Goal: Information Seeking & Learning: Learn about a topic

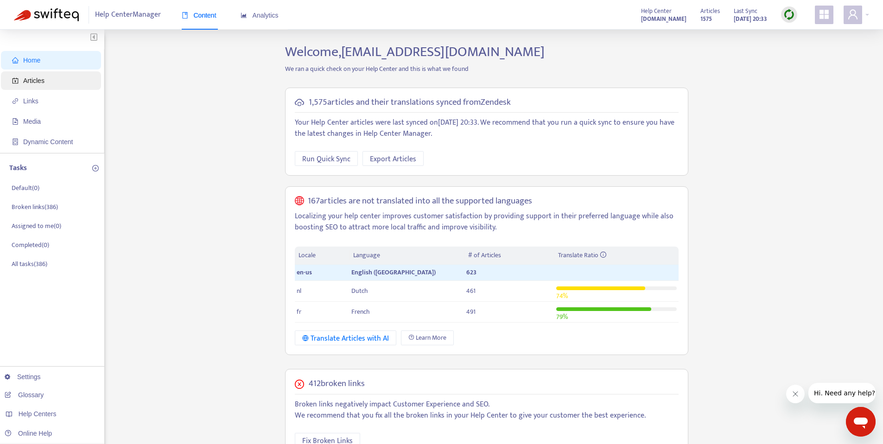
click at [59, 81] on span "Articles" at bounding box center [53, 80] width 82 height 19
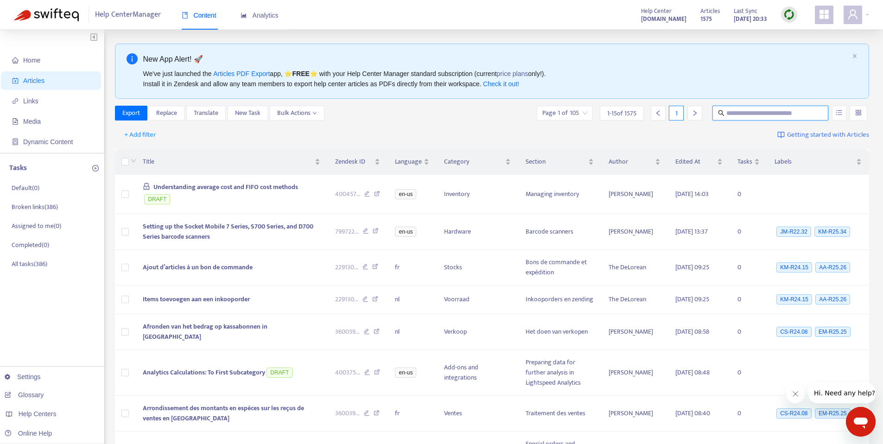
click at [751, 113] on input "text" at bounding box center [770, 113] width 89 height 10
type input "*******"
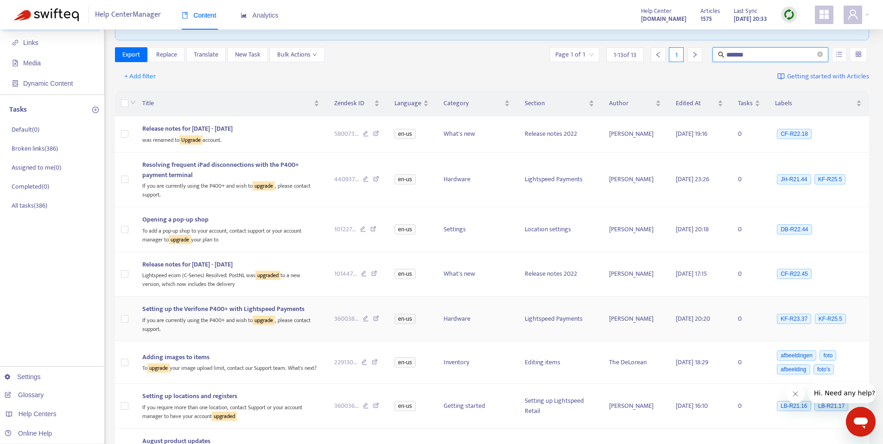
scroll to position [356, 0]
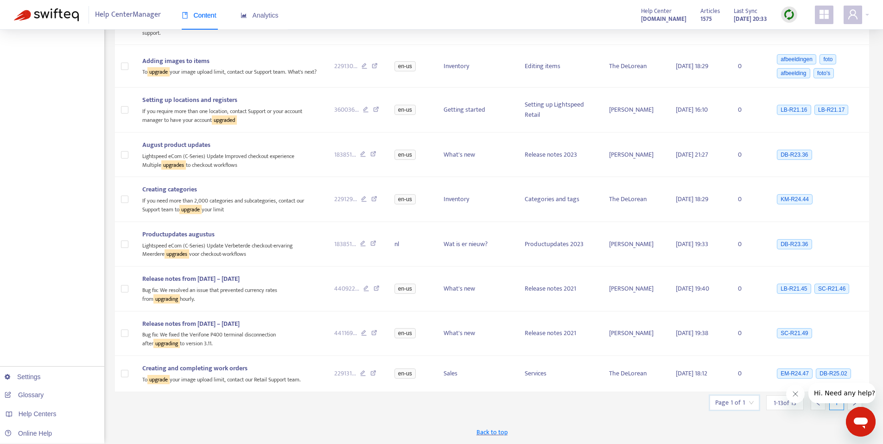
click at [751, 406] on input "search" at bounding box center [734, 403] width 38 height 14
click at [783, 423] on div "Back to top" at bounding box center [492, 432] width 755 height 23
click at [792, 393] on icon "Close message from company" at bounding box center [795, 393] width 7 height 7
click at [852, 401] on icon "right" at bounding box center [855, 403] width 6 height 6
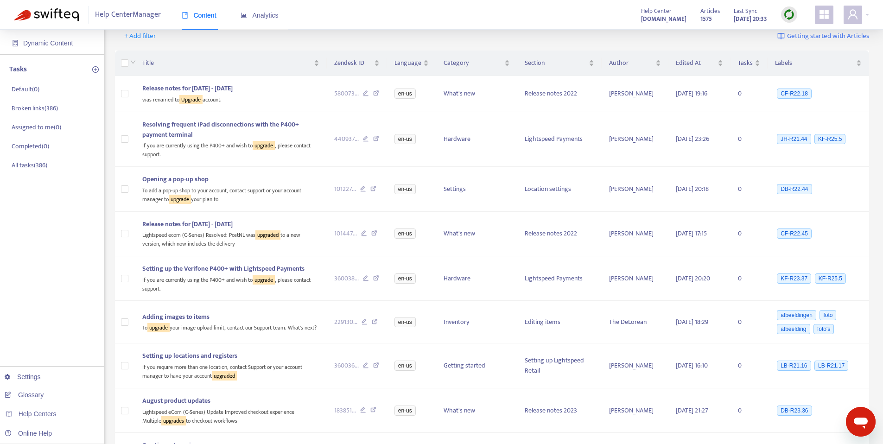
scroll to position [0, 0]
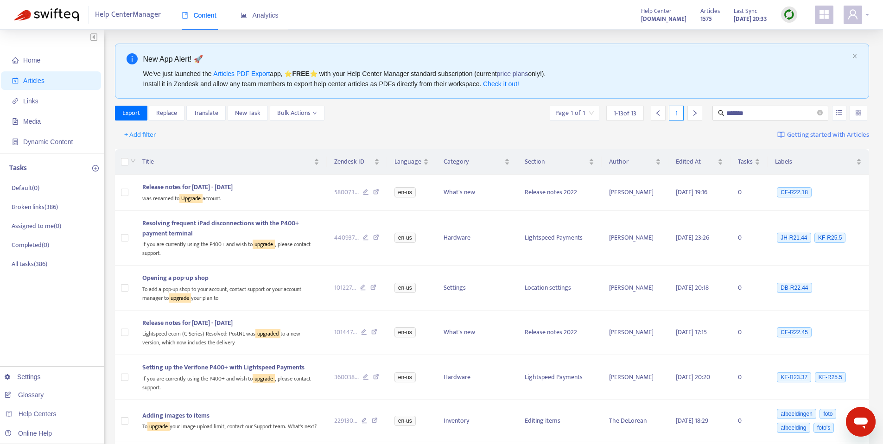
click at [853, 16] on icon "user" at bounding box center [852, 14] width 9 height 10
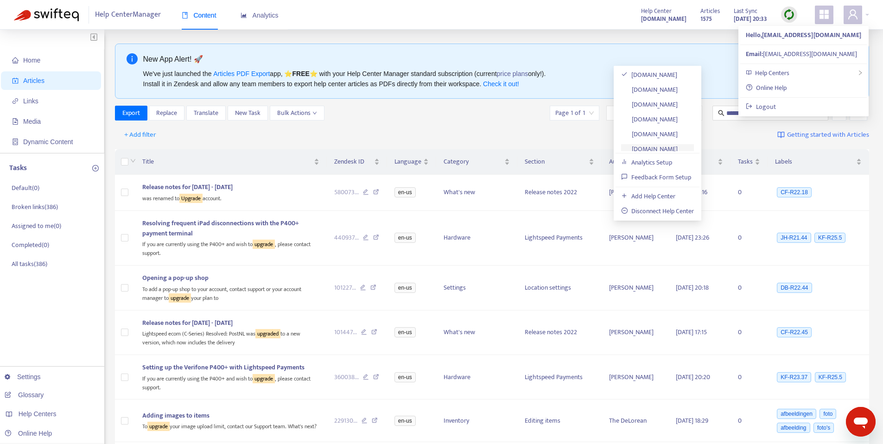
click at [640, 150] on link "[DOMAIN_NAME]" at bounding box center [649, 149] width 57 height 11
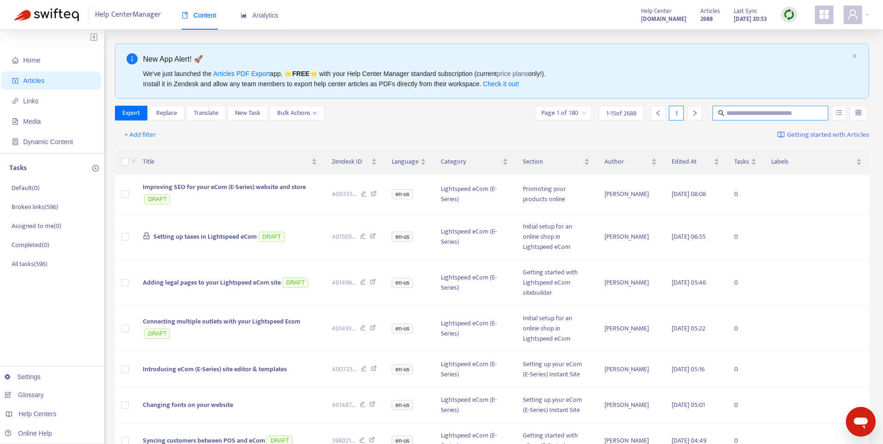
click at [783, 114] on input "text" at bounding box center [770, 113] width 89 height 10
click at [795, 115] on input "**********" at bounding box center [770, 113] width 89 height 10
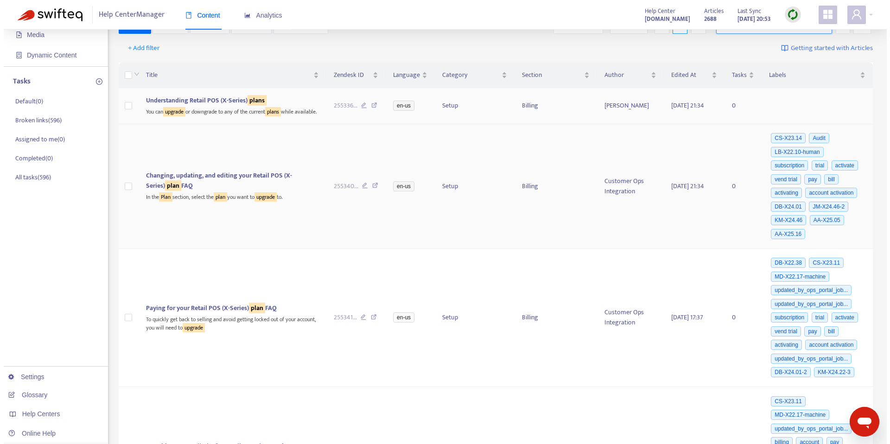
scroll to position [92, 0]
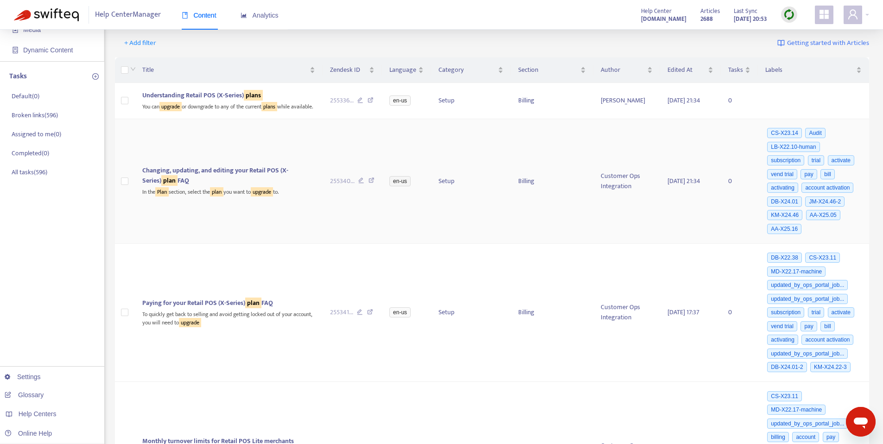
click at [275, 186] on span "Changing, updating, and editing your Retail POS (X-Series) plan FAQ" at bounding box center [215, 175] width 146 height 21
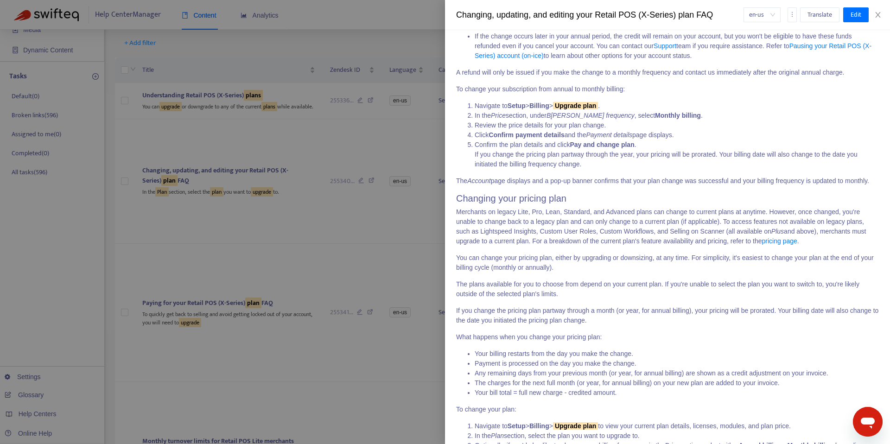
scroll to position [1270, 0]
click at [792, 17] on icon "more" at bounding box center [792, 14] width 6 height 6
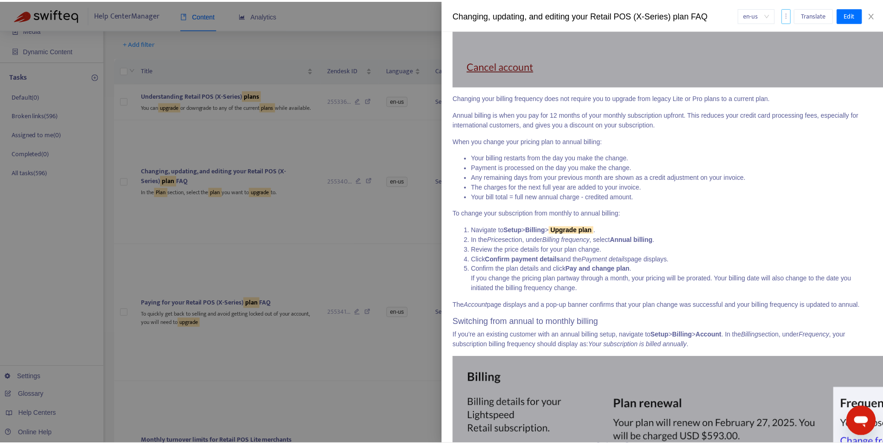
scroll to position [0, 0]
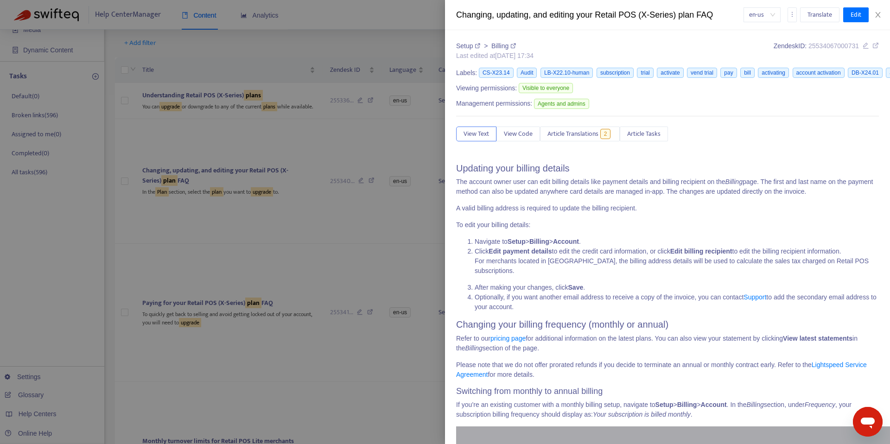
click at [872, 47] on icon at bounding box center [875, 45] width 6 height 6
click at [875, 13] on icon "close" at bounding box center [877, 14] width 7 height 7
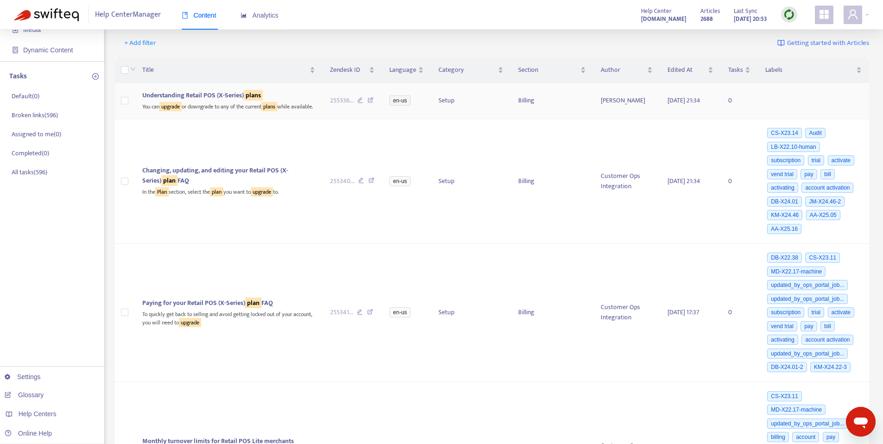
click at [155, 93] on span "Understanding Retail POS (X-Series) plans" at bounding box center [202, 95] width 121 height 11
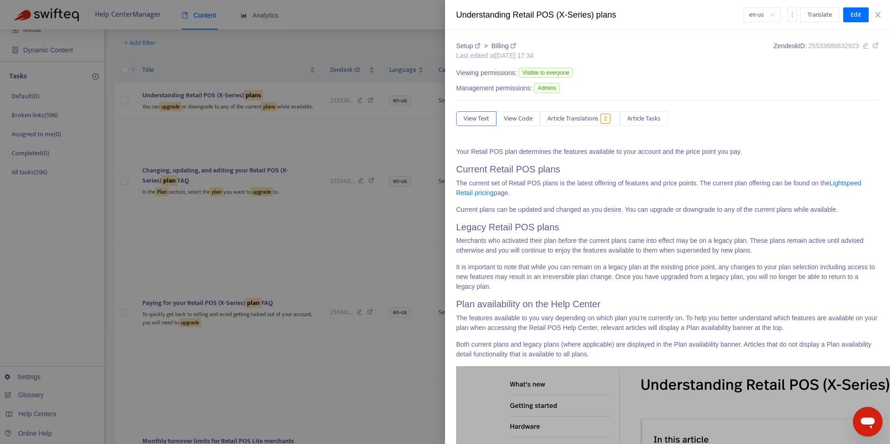
click at [872, 47] on icon at bounding box center [875, 45] width 6 height 6
click at [877, 11] on icon "close" at bounding box center [877, 14] width 7 height 7
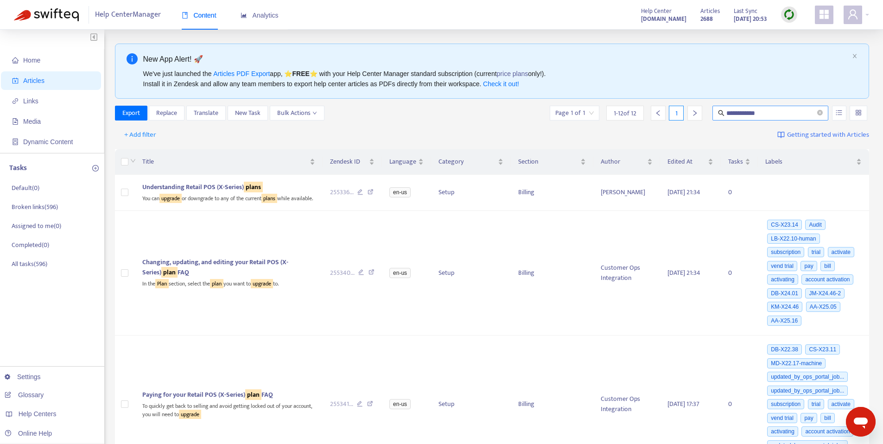
click at [781, 116] on input "**********" at bounding box center [770, 113] width 89 height 10
type input "**********"
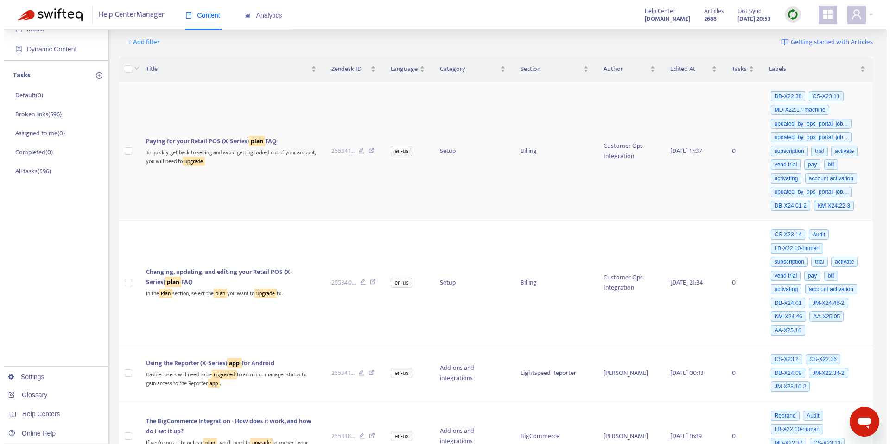
scroll to position [92, 0]
click at [225, 147] on span "Paying for your Retail POS (X-Series) plan FAQ" at bounding box center [207, 141] width 131 height 11
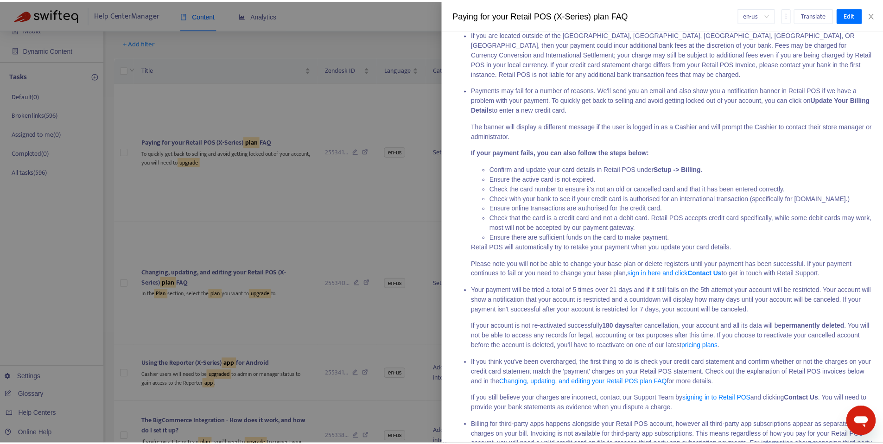
scroll to position [0, 0]
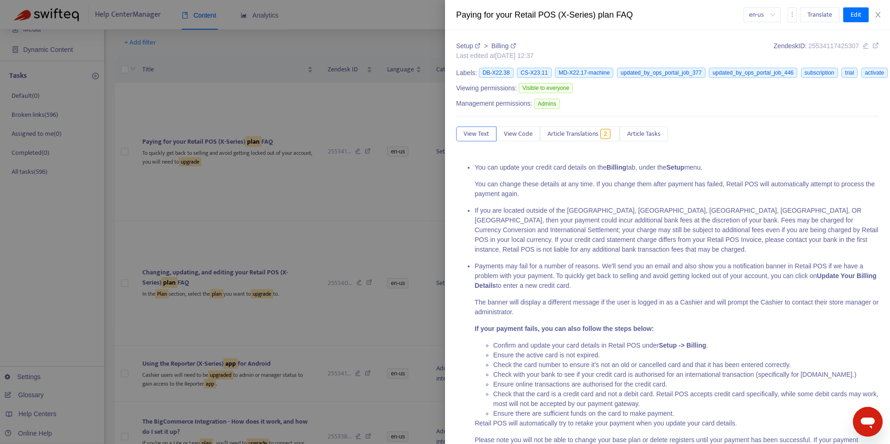
click at [257, 210] on div at bounding box center [445, 222] width 890 height 444
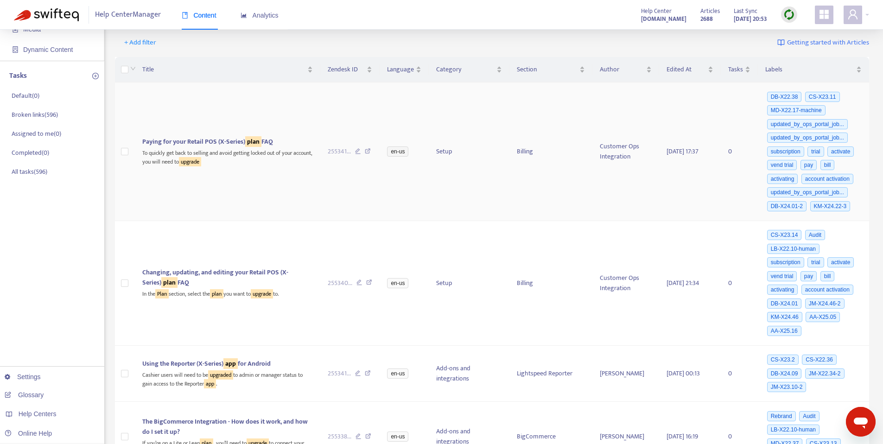
click at [228, 146] on span "Paying for your Retail POS (X-Series) plan FAQ" at bounding box center [207, 141] width 131 height 11
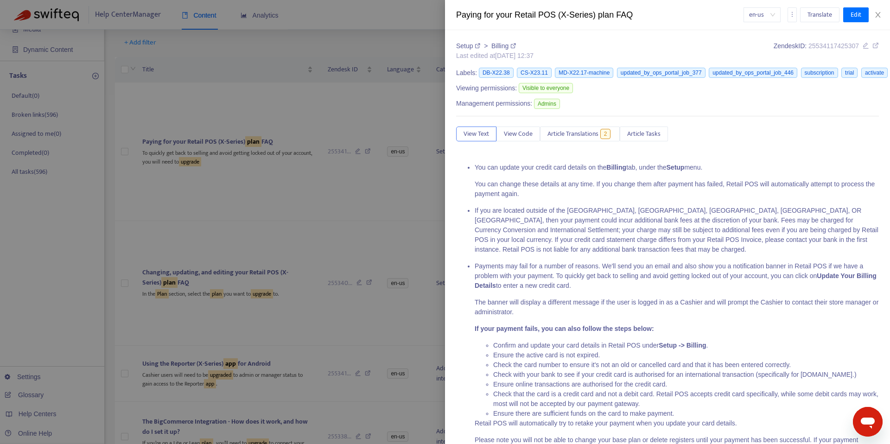
click at [872, 46] on icon at bounding box center [875, 45] width 6 height 6
click at [115, 234] on div at bounding box center [445, 222] width 890 height 444
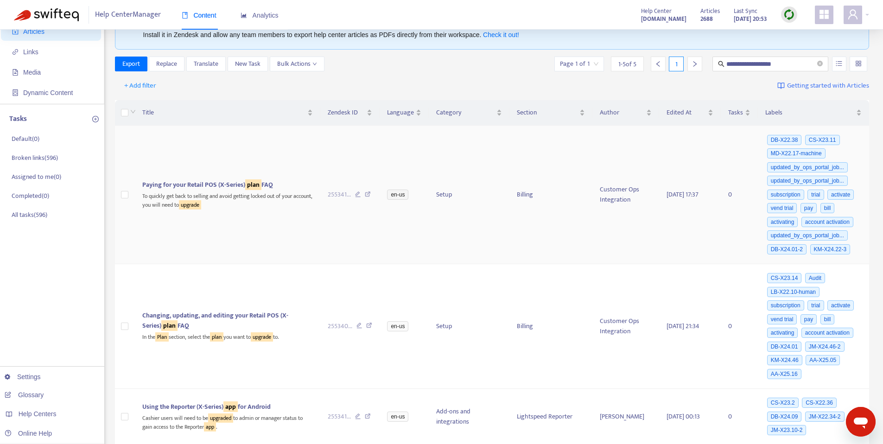
scroll to position [19, 0]
